Goal: Navigation & Orientation: Find specific page/section

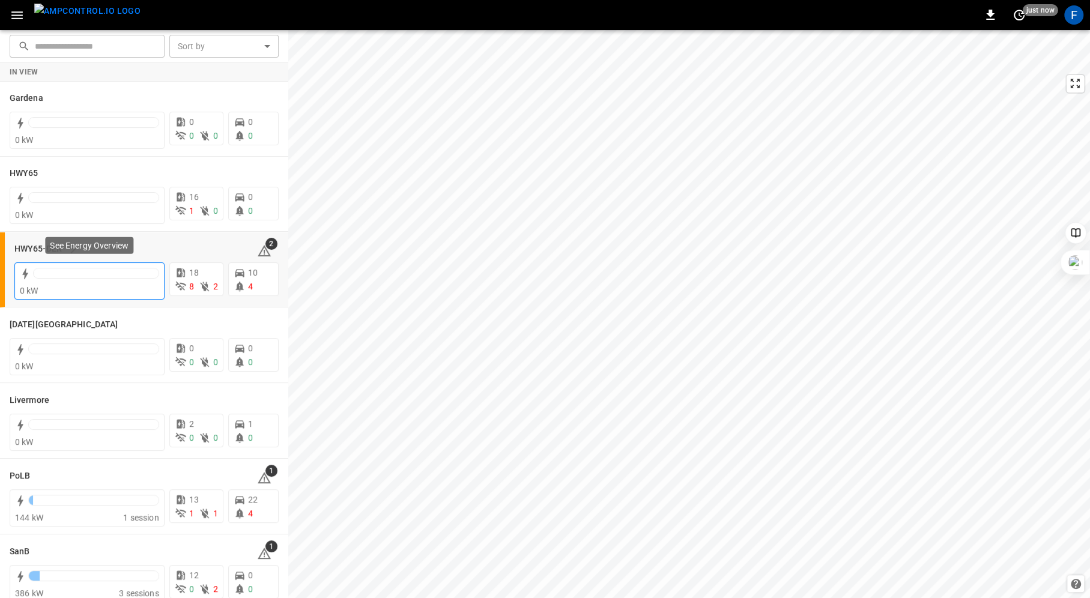
click at [56, 276] on div at bounding box center [96, 273] width 125 height 10
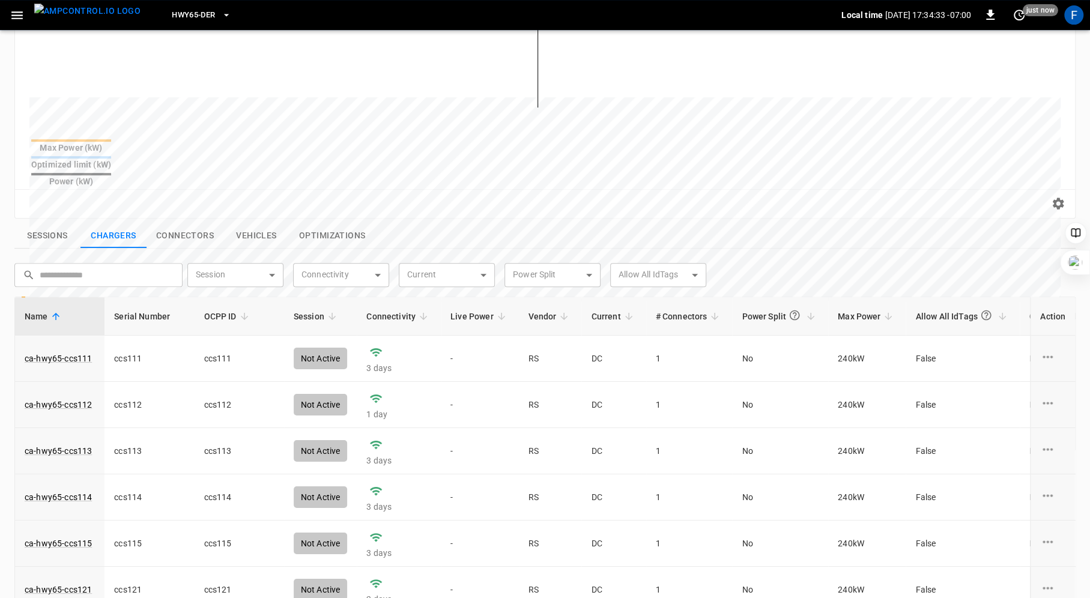
scroll to position [409, 0]
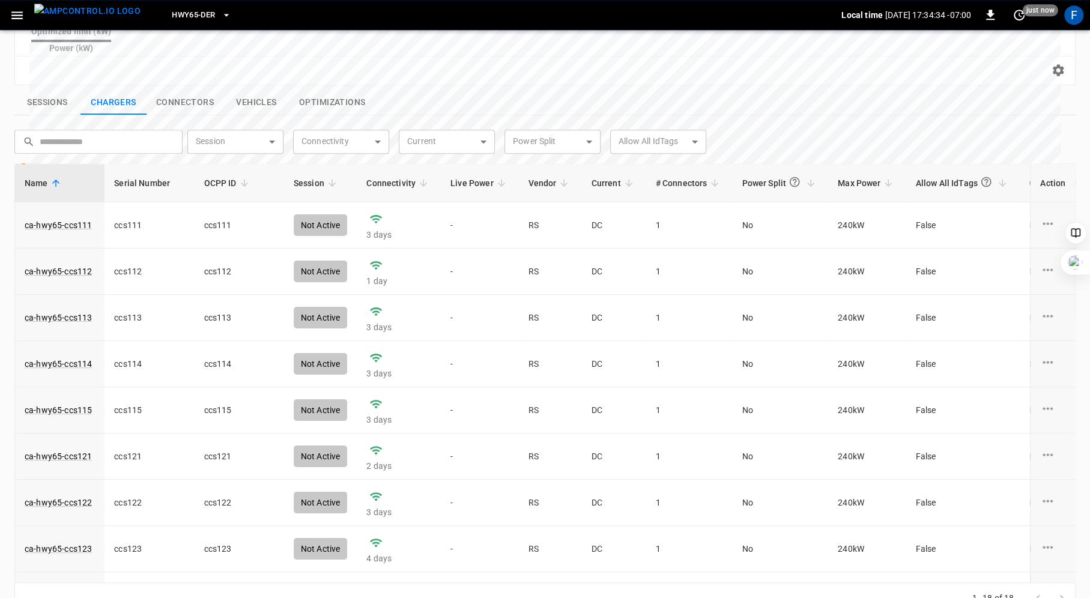
click at [37, 90] on button "Sessions" at bounding box center [47, 102] width 66 height 25
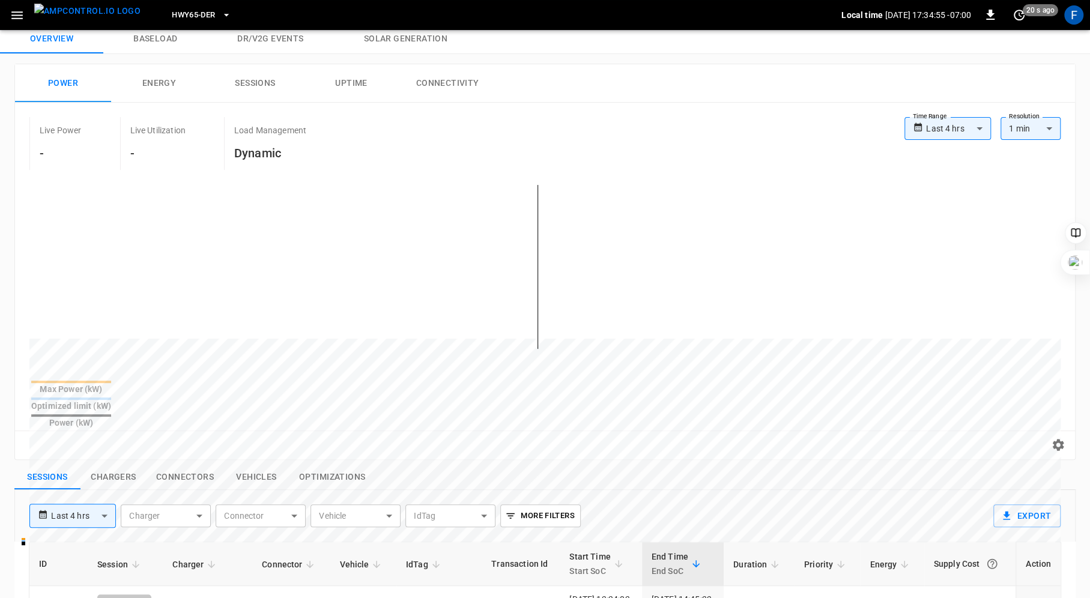
scroll to position [0, 0]
